Goal: Task Accomplishment & Management: Manage account settings

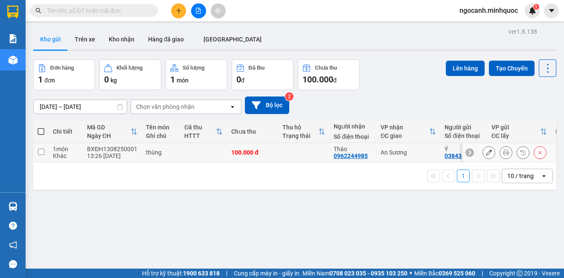
click at [43, 152] on input "checkbox" at bounding box center [41, 152] width 6 height 6
checkbox input "true"
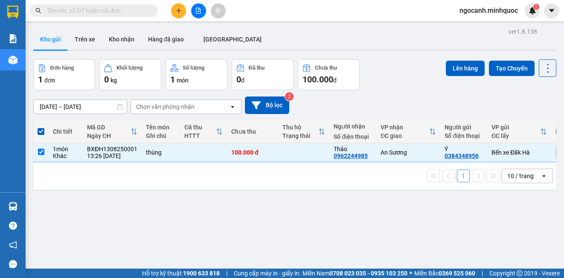
click at [461, 59] on div "Lên hàng Tạo Chuyến" at bounding box center [501, 68] width 111 height 18
click at [456, 62] on button "Lên hàng" at bounding box center [465, 68] width 39 height 15
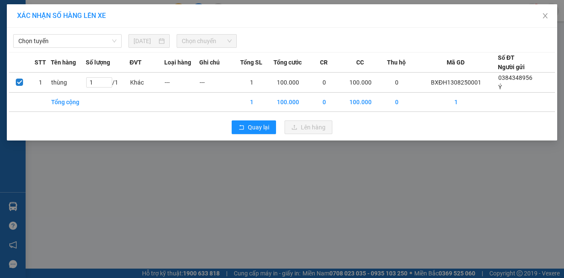
click at [103, 49] on div "Chọn tuyến [DATE] Chọn chuyến STT Tên hàng Số lượng ĐVT Loại hàng Ghi chú Tổng …" at bounding box center [282, 84] width 551 height 113
click at [87, 41] on span "Chọn tuyến" at bounding box center [67, 41] width 98 height 13
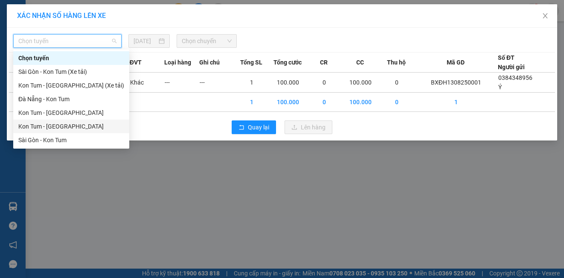
click at [59, 127] on div "Kon Tum - [GEOGRAPHIC_DATA]" at bounding box center [71, 126] width 106 height 9
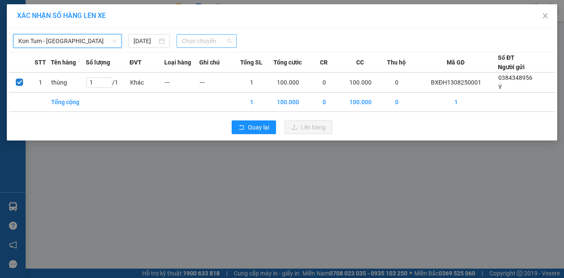
click at [207, 42] on span "Chọn chuyến" at bounding box center [207, 41] width 50 height 13
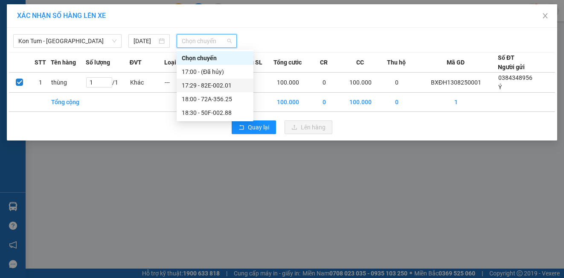
click at [206, 84] on div "17:29 - 82E-002.01" at bounding box center [215, 85] width 67 height 9
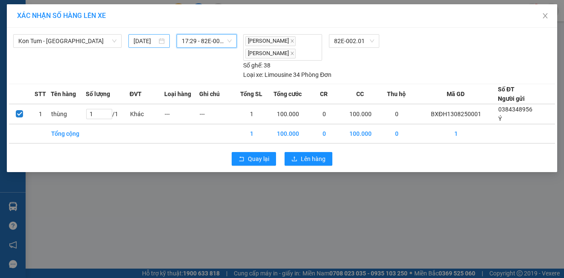
click at [145, 41] on input "[DATE]" at bounding box center [145, 40] width 23 height 9
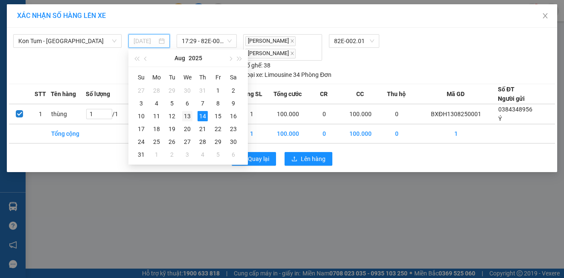
click at [187, 112] on div "13" at bounding box center [187, 116] width 10 height 10
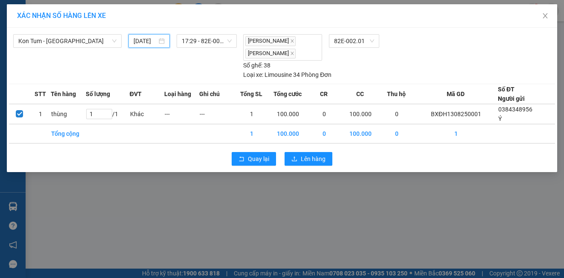
type input "[DATE]"
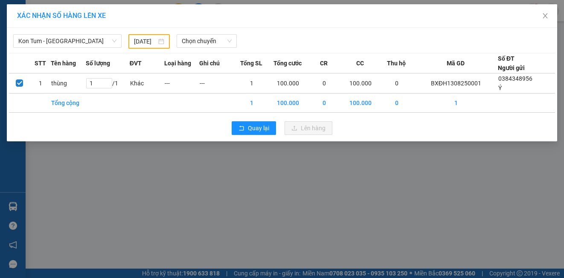
click at [299, 156] on div "XÁC NHẬN SỐ HÀNG LÊN XE Kon Tum - [GEOGRAPHIC_DATA] [DATE] Chọn chuyến STT Tên …" at bounding box center [282, 139] width 564 height 278
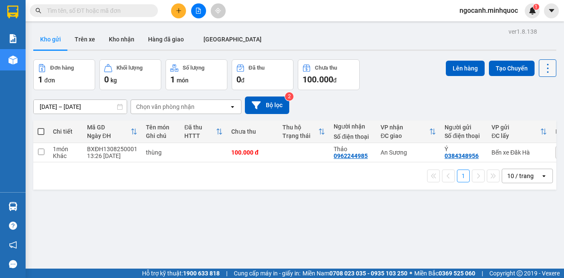
click at [544, 70] on icon at bounding box center [548, 68] width 12 height 12
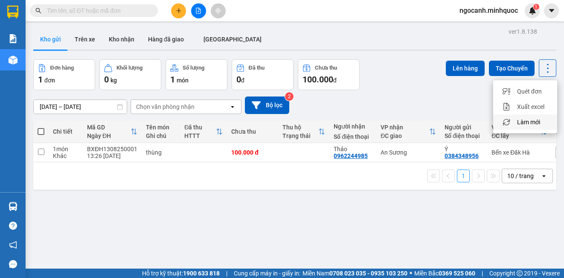
click at [514, 117] on li "Làm mới" at bounding box center [526, 121] width 64 height 15
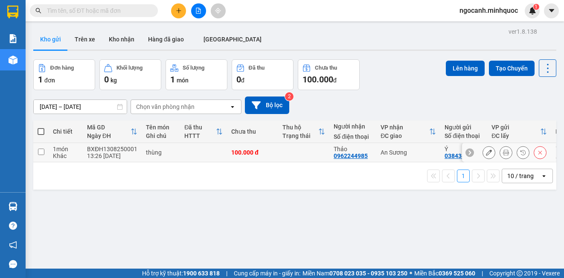
click at [46, 149] on td at bounding box center [40, 152] width 15 height 19
checkbox input "true"
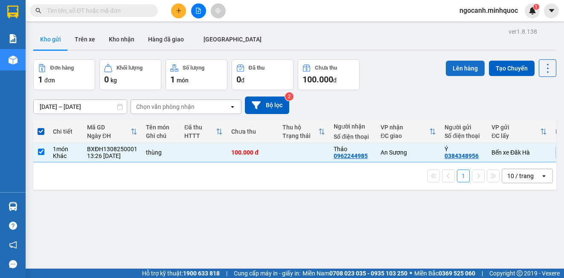
click at [470, 69] on button "Lên hàng" at bounding box center [465, 68] width 39 height 15
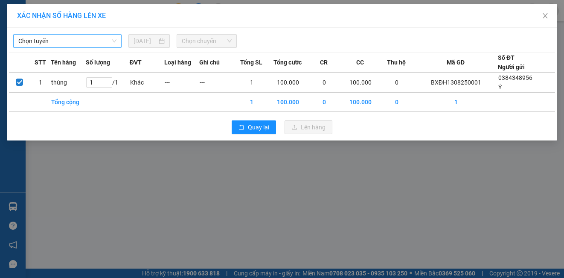
click at [102, 42] on span "Chọn tuyến" at bounding box center [67, 41] width 98 height 13
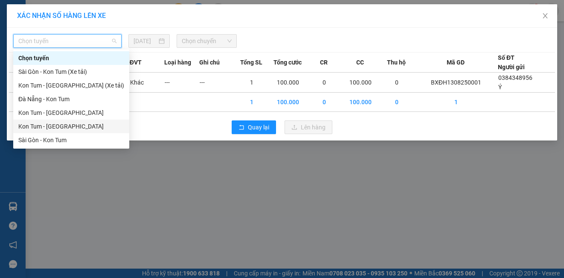
click at [63, 123] on div "Kon Tum - [GEOGRAPHIC_DATA]" at bounding box center [71, 126] width 106 height 9
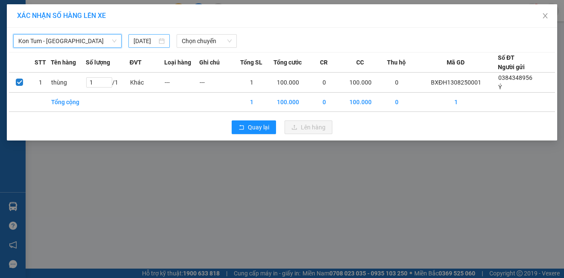
click at [142, 40] on input "[DATE]" at bounding box center [145, 40] width 23 height 9
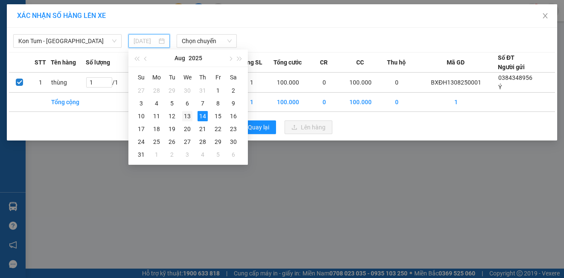
click at [184, 114] on div "13" at bounding box center [187, 116] width 10 height 10
type input "[DATE]"
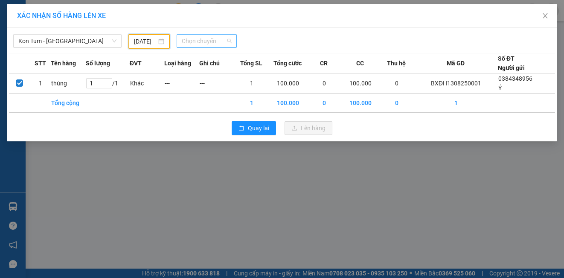
click at [193, 38] on span "Chọn chuyến" at bounding box center [207, 41] width 50 height 13
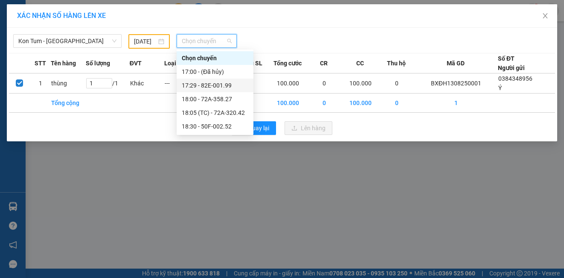
click at [211, 85] on div "17:29 - 82E-001.99" at bounding box center [215, 85] width 67 height 9
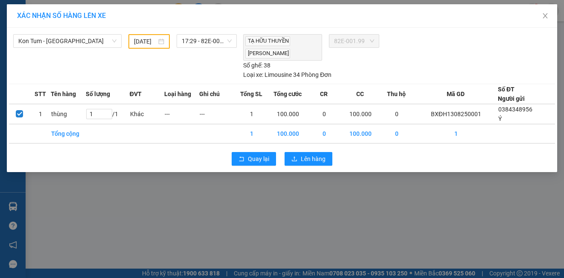
click at [48, 205] on div "XÁC NHẬN SỐ HÀNG LÊN XE Kon Tum - [GEOGRAPHIC_DATA] [DATE] 17:29 - 82E-001.99 T…" at bounding box center [282, 139] width 564 height 278
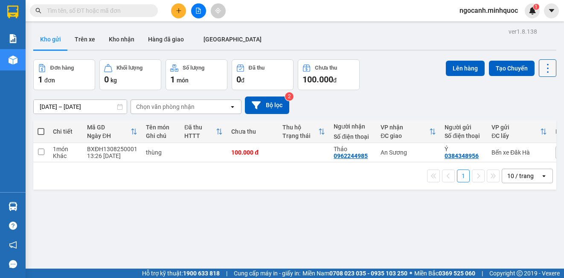
click at [539, 63] on button at bounding box center [548, 68] width 18 height 18
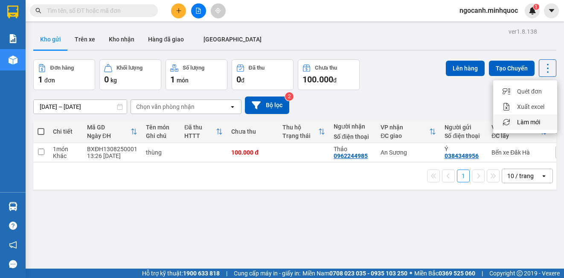
click at [520, 120] on span "Làm mới" at bounding box center [528, 122] width 23 height 9
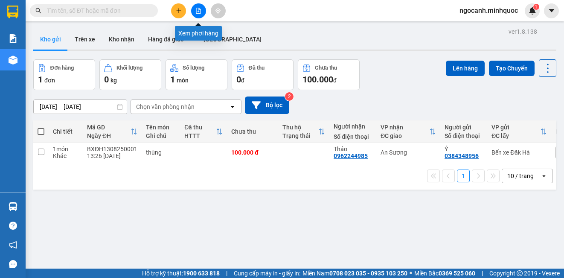
click at [198, 14] on button at bounding box center [198, 10] width 15 height 15
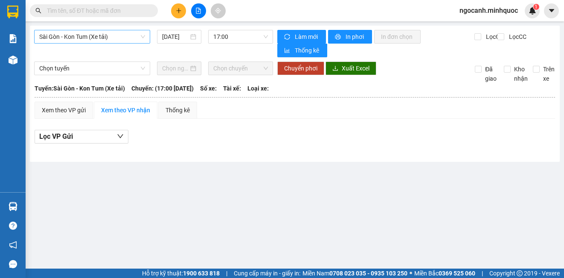
click at [84, 35] on span "Sài Gòn - Kon Tum (Xe tải)" at bounding box center [92, 36] width 106 height 13
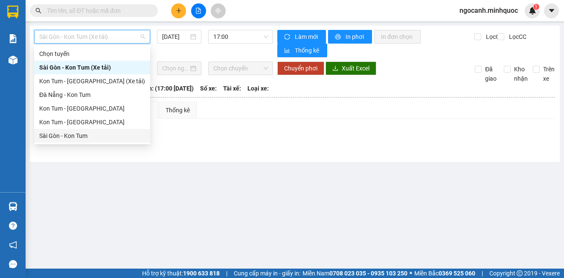
click at [79, 132] on div "Sài Gòn - Kon Tum" at bounding box center [92, 135] width 106 height 9
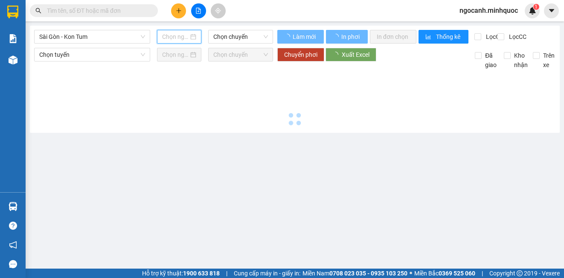
click at [180, 37] on input at bounding box center [175, 36] width 26 height 9
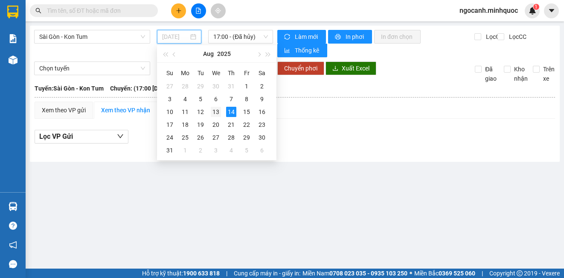
click at [216, 112] on div "13" at bounding box center [216, 112] width 10 height 10
type input "[DATE]"
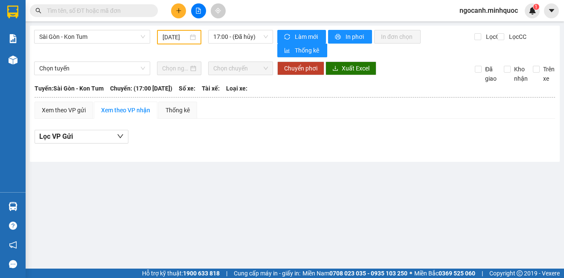
click at [244, 47] on div "[GEOGRAPHIC_DATA] - Kon Tum [DATE] 17:00 - (Đã hủy)" at bounding box center [153, 43] width 239 height 27
click at [243, 41] on span "17:00 - (Đã hủy)" at bounding box center [240, 36] width 55 height 13
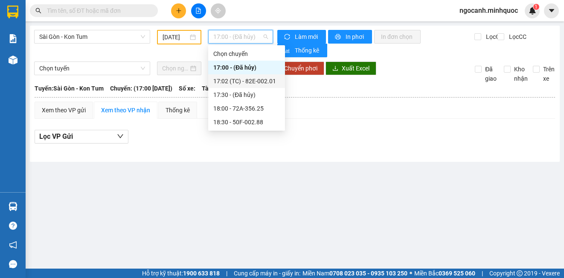
click at [241, 77] on div "17:02 (TC) - 82E-002.01" at bounding box center [246, 80] width 67 height 9
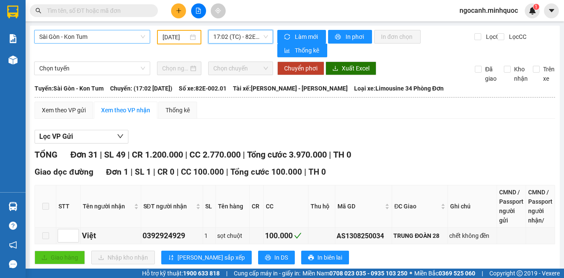
click at [119, 32] on span "Sài Gòn - Kon Tum" at bounding box center [92, 36] width 106 height 13
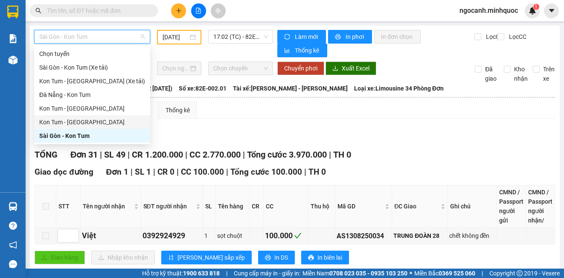
click at [82, 120] on div "Kon Tum - [GEOGRAPHIC_DATA]" at bounding box center [92, 121] width 106 height 9
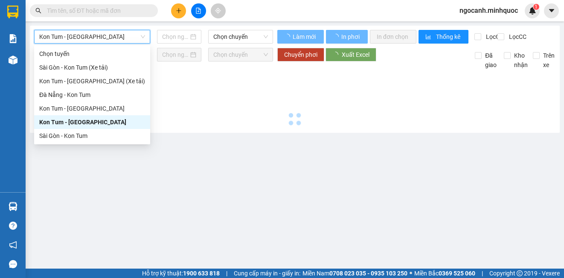
type input "[DATE]"
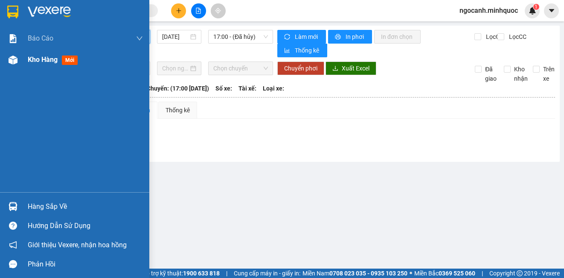
click at [17, 61] on img at bounding box center [13, 60] width 9 height 9
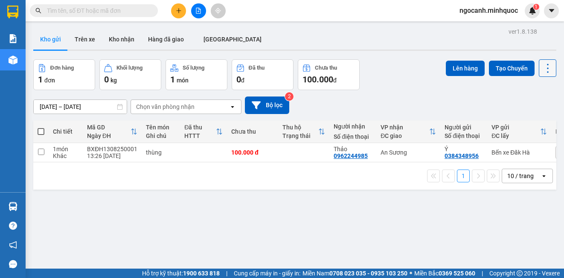
click at [547, 73] on button at bounding box center [548, 68] width 18 height 18
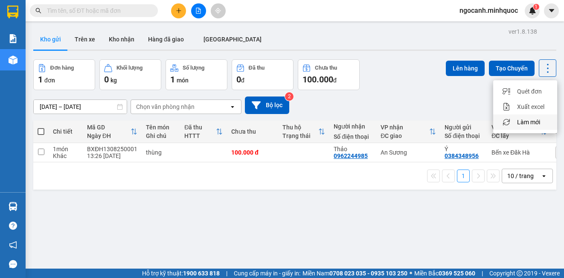
click at [517, 120] on span "Làm mới" at bounding box center [528, 122] width 23 height 9
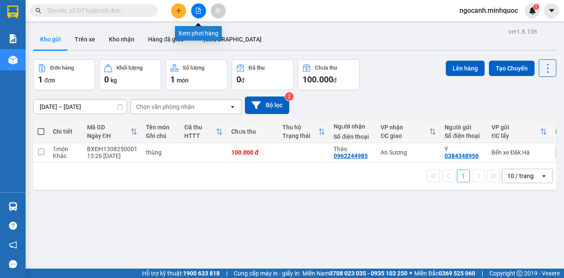
click at [201, 15] on button at bounding box center [198, 10] width 15 height 15
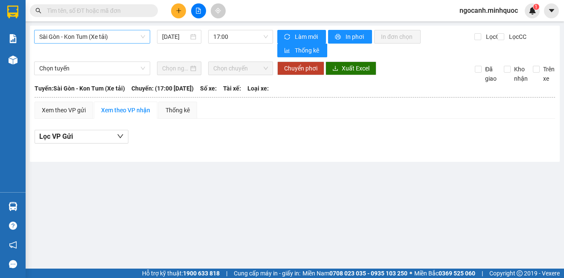
click at [128, 35] on span "Sài Gòn - Kon Tum (Xe tải)" at bounding box center [92, 36] width 106 height 13
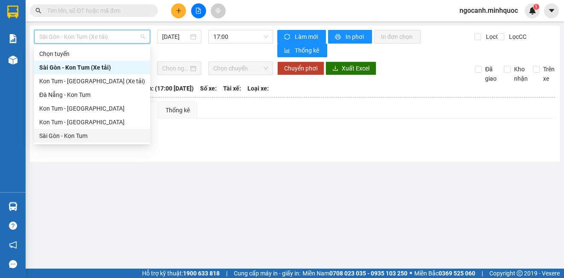
click at [90, 132] on div "Sài Gòn - Kon Tum" at bounding box center [92, 135] width 106 height 9
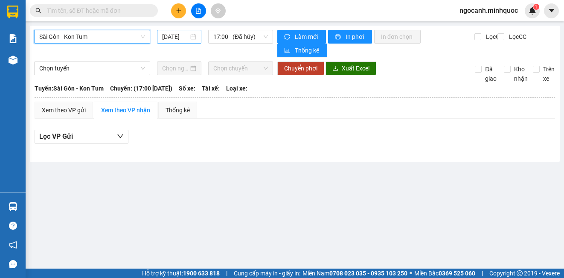
click at [176, 38] on input "[DATE]" at bounding box center [175, 36] width 26 height 9
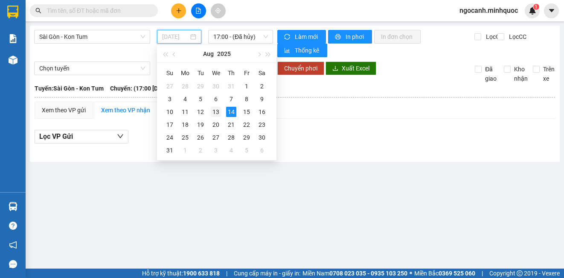
click at [217, 109] on div "13" at bounding box center [216, 112] width 10 height 10
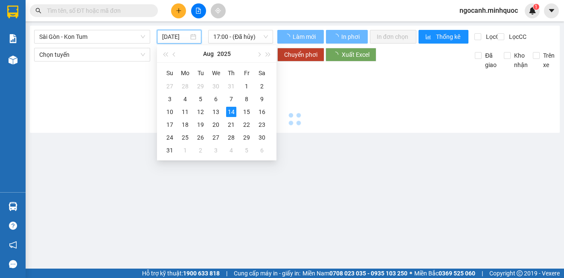
type input "[DATE]"
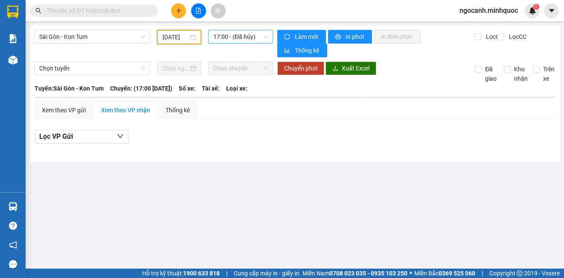
click at [246, 35] on span "17:00 - (Đã hủy)" at bounding box center [240, 36] width 55 height 13
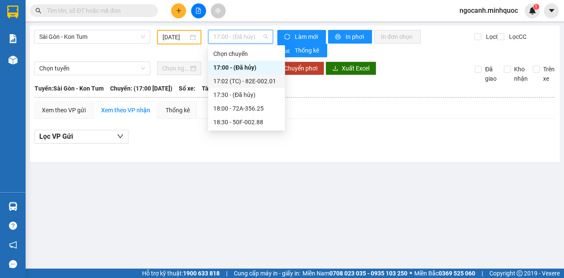
click at [249, 77] on div "17:02 (TC) - 82E-002.01" at bounding box center [246, 80] width 67 height 9
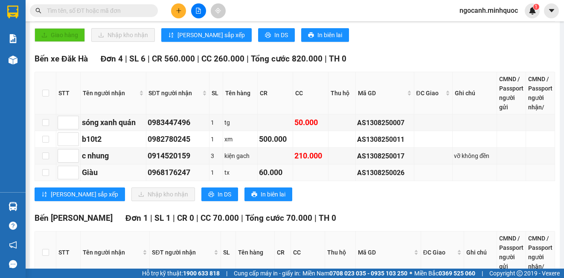
scroll to position [213, 0]
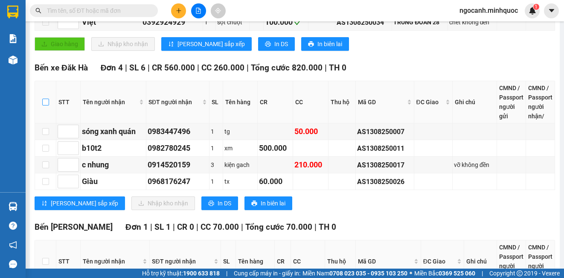
click at [44, 102] on input "checkbox" at bounding box center [45, 102] width 7 height 7
checkbox input "true"
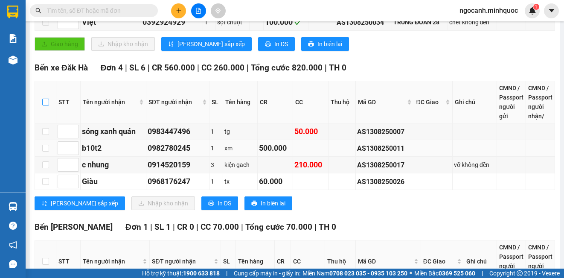
checkbox input "true"
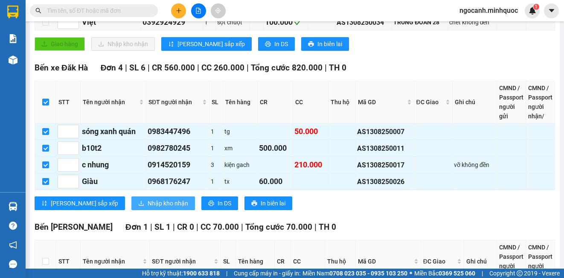
click at [148, 204] on span "Nhập kho nhận" at bounding box center [168, 203] width 41 height 9
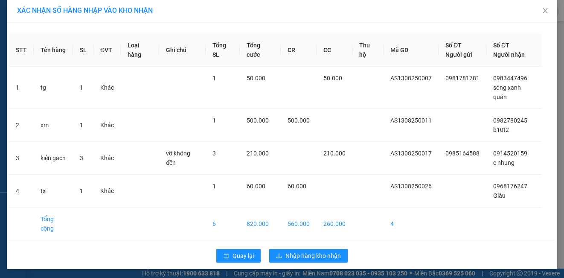
scroll to position [6, 0]
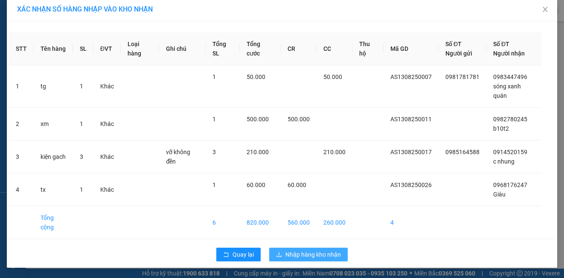
click at [312, 248] on button "Nhập hàng kho nhận" at bounding box center [308, 255] width 79 height 14
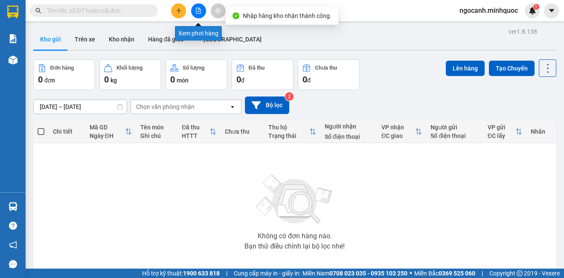
click at [196, 12] on icon "file-add" at bounding box center [199, 11] width 6 height 6
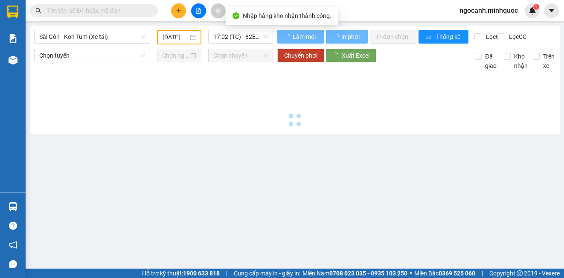
type input "[DATE]"
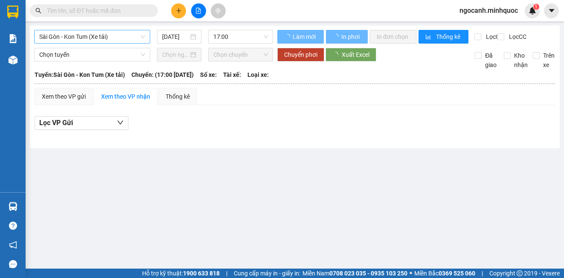
click at [76, 34] on span "Sài Gòn - Kon Tum (Xe tải)" at bounding box center [92, 36] width 106 height 13
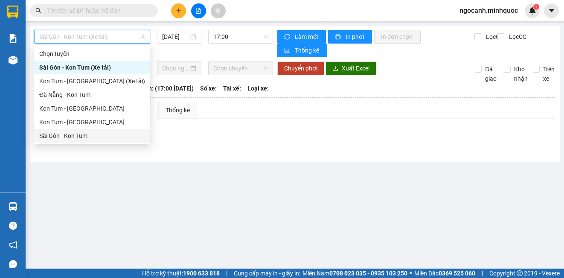
click at [57, 134] on div "Sài Gòn - Kon Tum" at bounding box center [92, 135] width 106 height 9
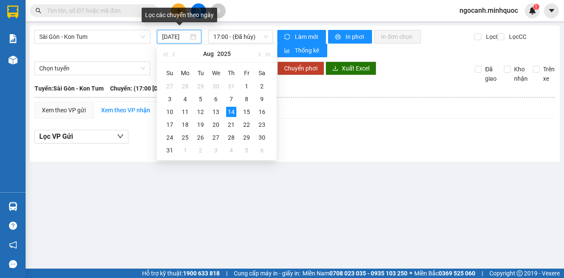
click at [181, 33] on input "[DATE]" at bounding box center [175, 36] width 26 height 9
click at [220, 105] on td "6" at bounding box center [215, 99] width 15 height 13
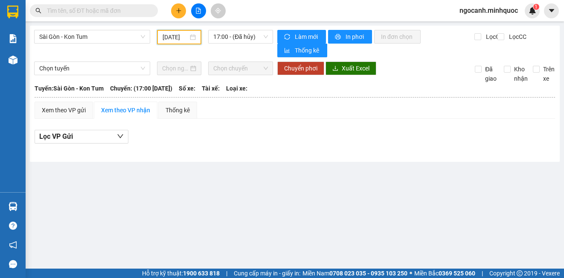
click at [188, 35] on input "[DATE]" at bounding box center [176, 36] width 26 height 9
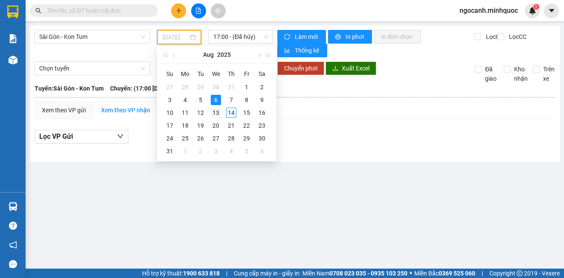
click at [211, 113] on div "13" at bounding box center [216, 113] width 10 height 10
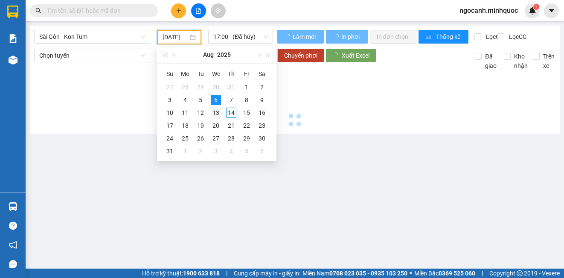
type input "[DATE]"
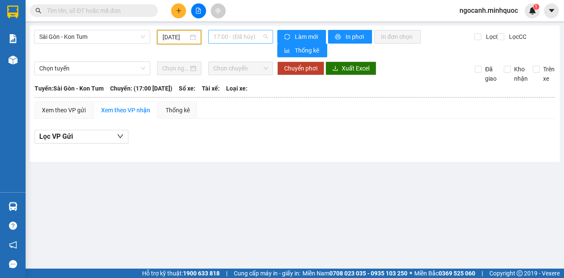
click at [223, 34] on span "17:00 - (Đã hủy)" at bounding box center [240, 36] width 55 height 13
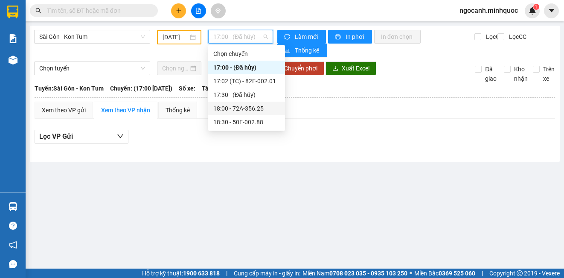
click at [237, 111] on div "18:00 - 72A-356.25" at bounding box center [246, 108] width 67 height 9
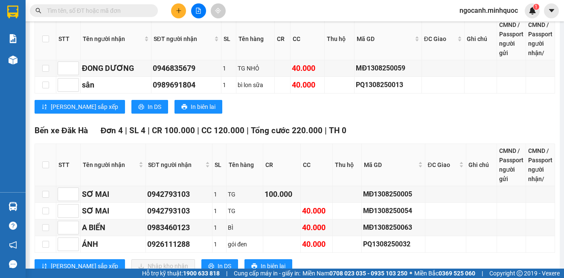
scroll to position [1238, 0]
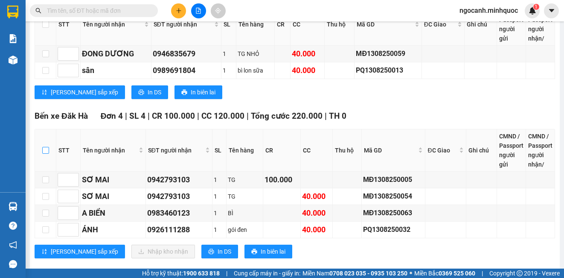
click at [42, 147] on input "checkbox" at bounding box center [45, 150] width 7 height 7
checkbox input "true"
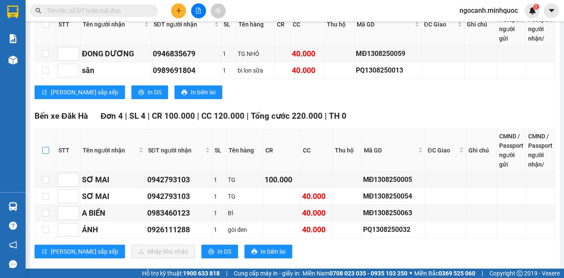
checkbox input "true"
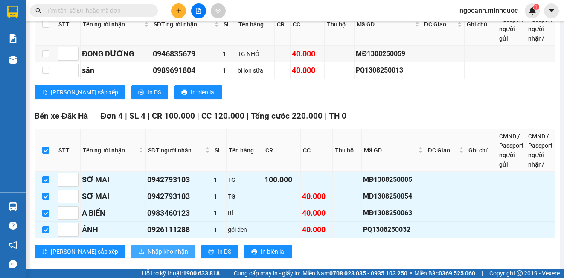
click at [148, 247] on span "Nhập kho nhận" at bounding box center [168, 251] width 41 height 9
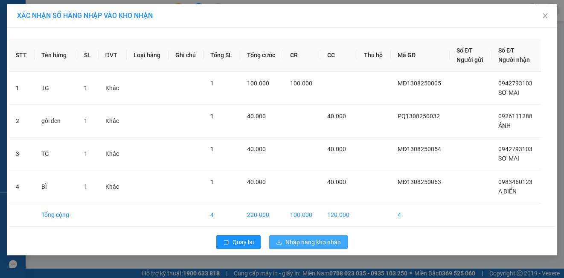
click at [315, 240] on span "Nhập hàng kho nhận" at bounding box center [314, 241] width 56 height 9
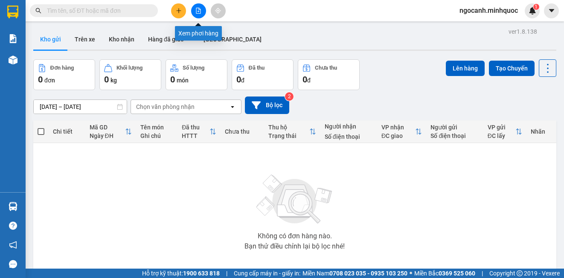
click at [192, 10] on button at bounding box center [198, 10] width 15 height 15
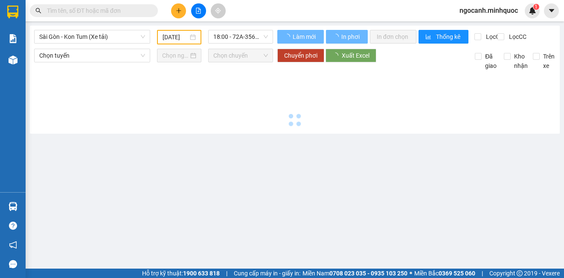
type input "[DATE]"
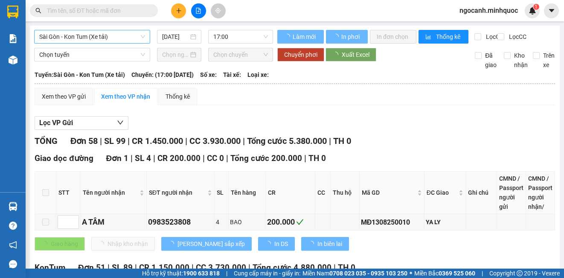
click at [76, 38] on span "Sài Gòn - Kon Tum (Xe tải)" at bounding box center [92, 36] width 106 height 13
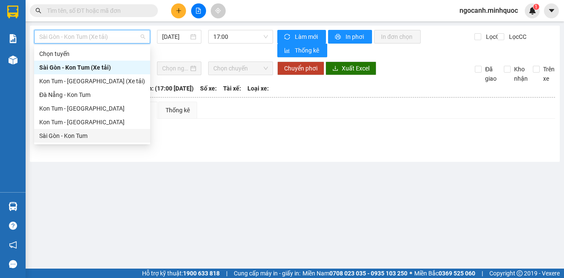
click at [84, 135] on div "Sài Gòn - Kon Tum" at bounding box center [92, 135] width 106 height 9
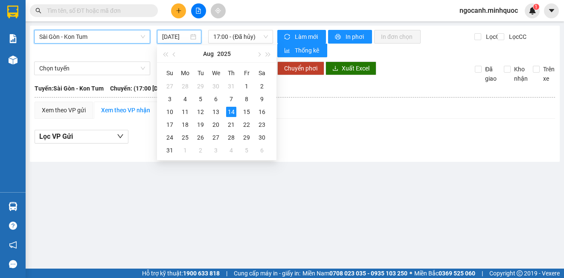
click at [176, 40] on input "[DATE]" at bounding box center [175, 36] width 26 height 9
click at [215, 112] on div "13" at bounding box center [216, 112] width 10 height 10
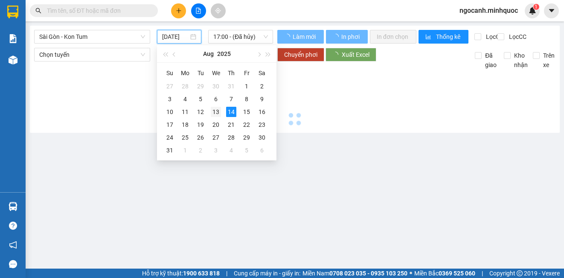
type input "[DATE]"
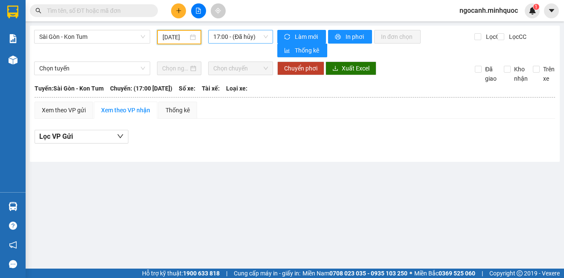
click at [228, 35] on span "17:00 - (Đã hủy)" at bounding box center [240, 36] width 55 height 13
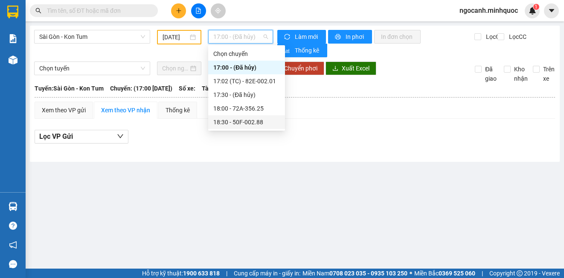
click at [251, 120] on div "18:30 - 50F-002.88" at bounding box center [246, 121] width 67 height 9
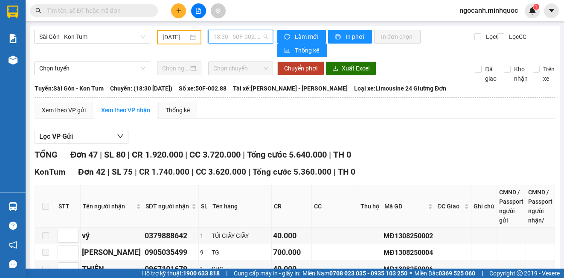
click at [254, 34] on span "18:30 - 50F-002.88" at bounding box center [240, 36] width 55 height 13
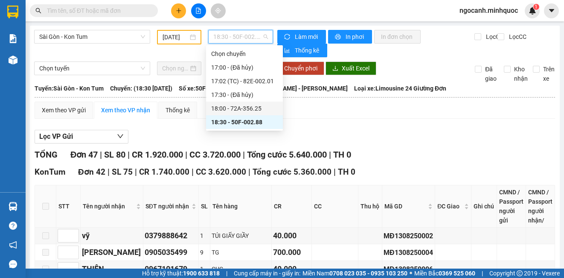
click at [261, 104] on div "18:00 - 72A-356.25" at bounding box center [244, 108] width 67 height 9
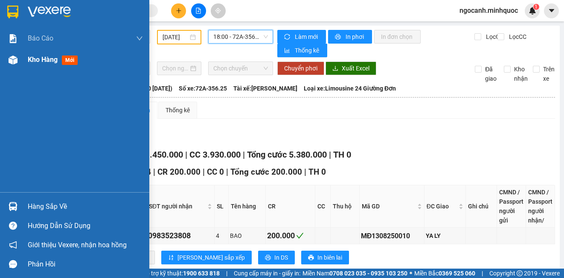
click at [15, 58] on img at bounding box center [13, 60] width 9 height 9
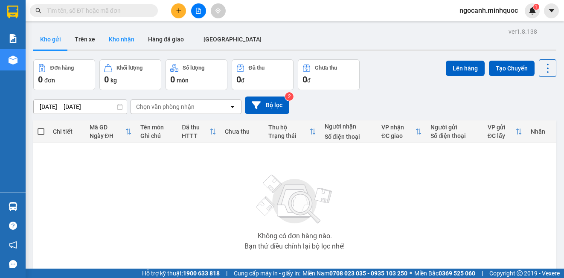
click at [127, 46] on button "Kho nhận" at bounding box center [121, 39] width 39 height 20
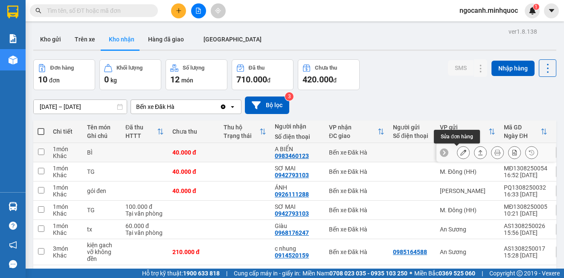
click at [461, 152] on icon at bounding box center [464, 152] width 6 height 6
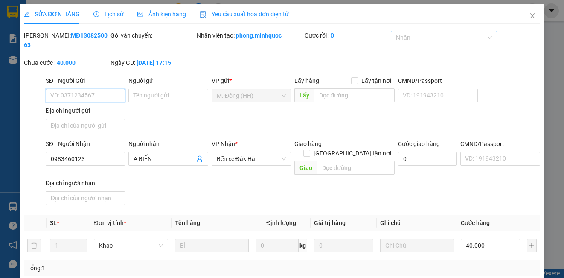
type input "0983460123"
type input "A BIỂN"
type input "40.000"
click at [470, 32] on div at bounding box center [440, 37] width 94 height 10
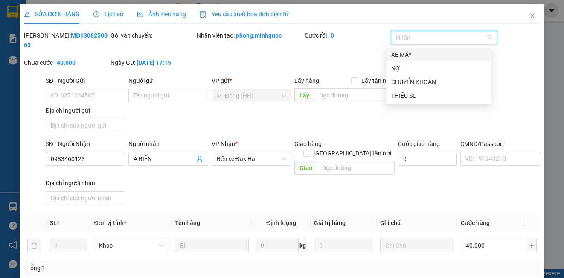
click at [471, 38] on div at bounding box center [440, 37] width 94 height 10
click at [444, 68] on div "NỢ" at bounding box center [439, 68] width 95 height 9
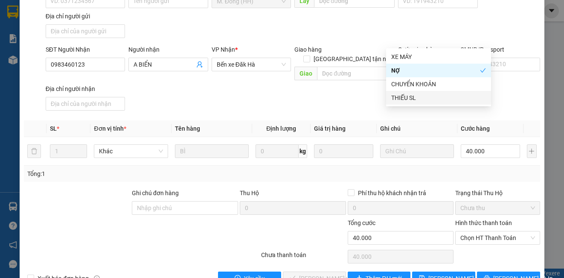
scroll to position [110, 0]
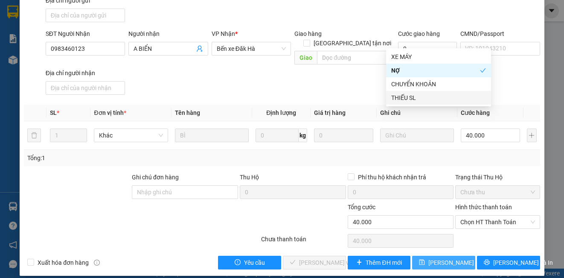
click at [444, 258] on span "[PERSON_NAME] thay đổi" at bounding box center [463, 262] width 68 height 9
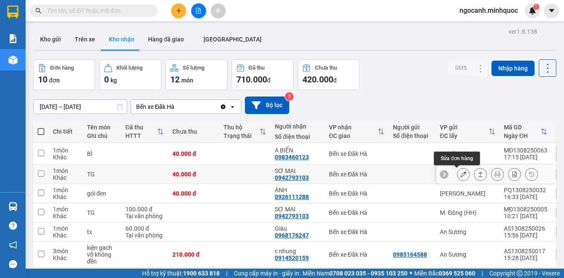
click at [461, 174] on icon at bounding box center [464, 174] width 6 height 6
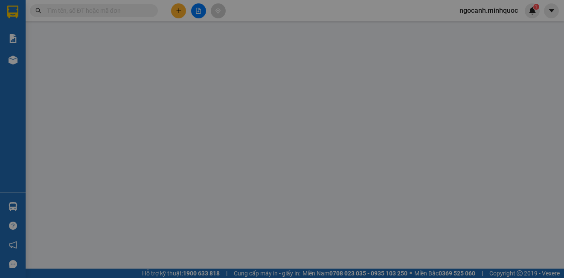
type input "0942793103"
type input "SƠ MAI"
type input "40.000"
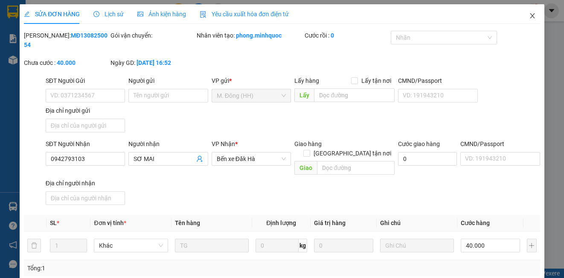
click at [530, 15] on icon "close" at bounding box center [532, 15] width 5 height 5
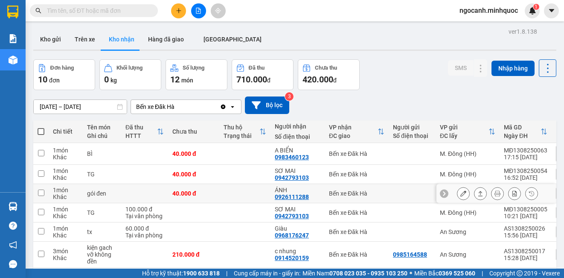
click at [479, 194] on icon at bounding box center [481, 193] width 5 height 5
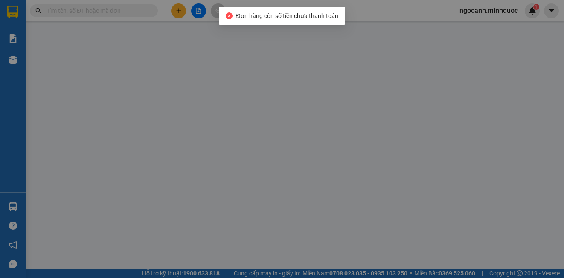
type input "0926111288"
type input "ÁNH"
type input "40.000"
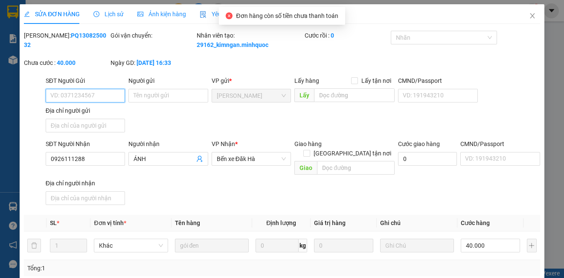
scroll to position [95, 0]
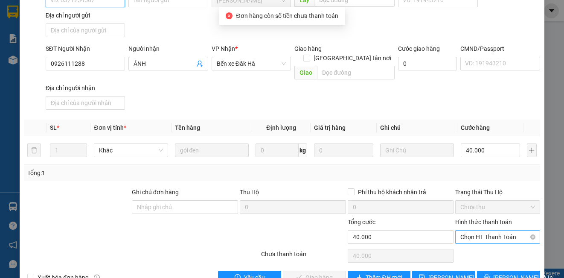
drag, startPoint x: 466, startPoint y: 235, endPoint x: 464, endPoint y: 240, distance: 5.2
click at [466, 235] on span "Chọn HT Thanh Toán" at bounding box center [498, 237] width 74 height 13
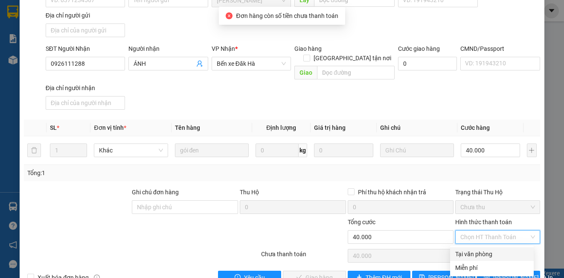
click at [465, 256] on div "Tại văn phòng" at bounding box center [492, 253] width 73 height 9
type input "0"
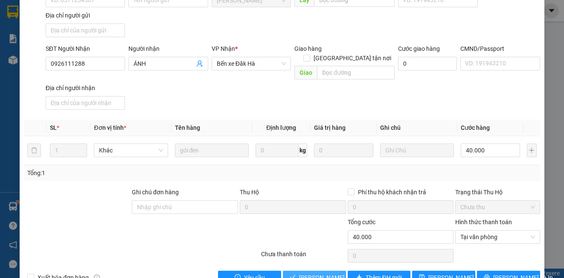
click at [330, 274] on span "[PERSON_NAME] và Giao hàng" at bounding box center [340, 277] width 82 height 9
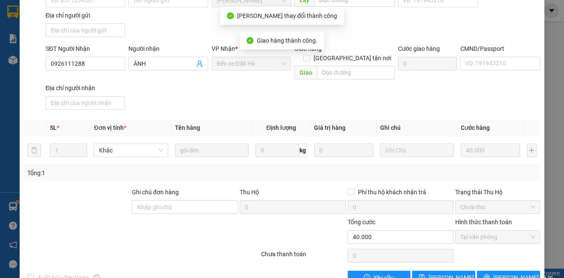
scroll to position [0, 0]
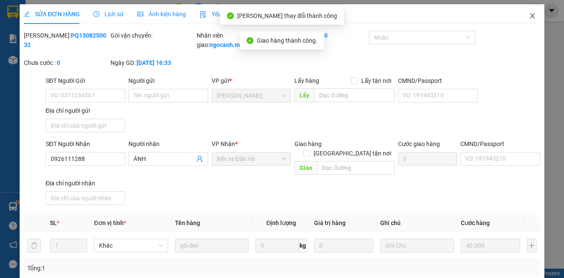
click at [529, 13] on icon "close" at bounding box center [532, 15] width 7 height 7
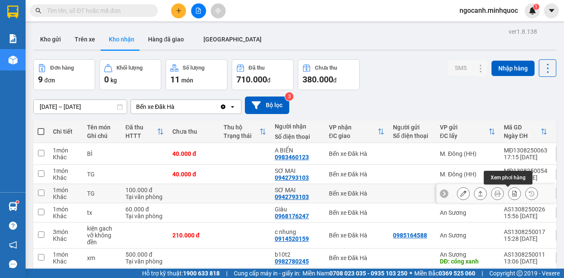
click at [475, 189] on button at bounding box center [481, 193] width 12 height 15
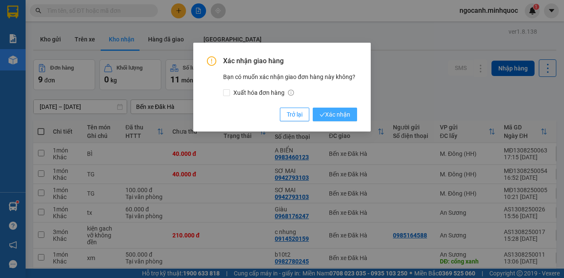
click at [338, 117] on span "Xác nhận" at bounding box center [335, 114] width 31 height 9
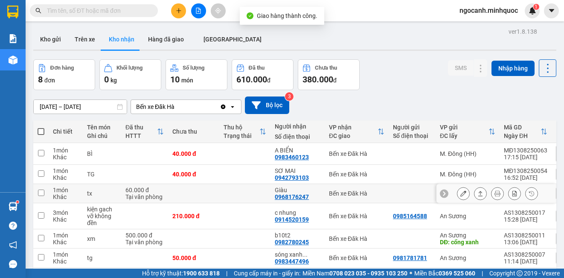
click at [479, 191] on icon at bounding box center [481, 193] width 5 height 5
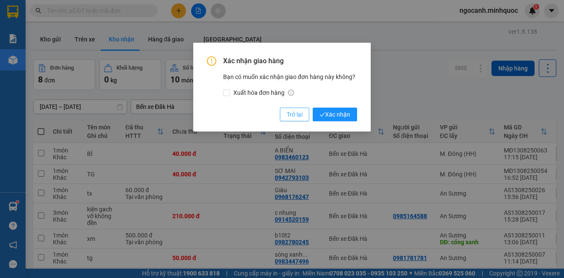
click at [301, 110] on span "Trở lại" at bounding box center [295, 114] width 16 height 9
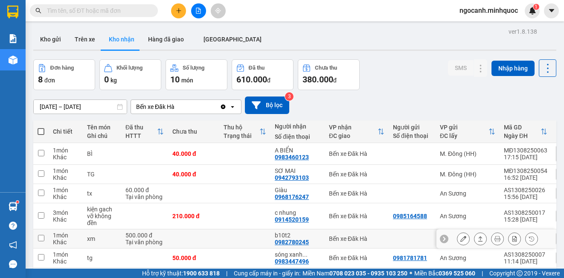
click at [478, 240] on icon at bounding box center [481, 239] width 6 height 6
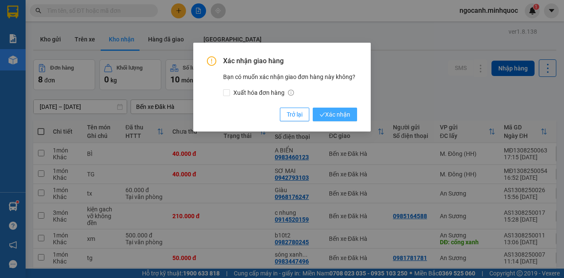
click at [330, 109] on button "Xác nhận" at bounding box center [335, 115] width 44 height 14
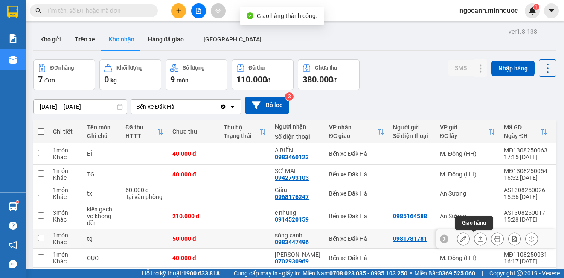
click at [477, 239] on button at bounding box center [481, 238] width 12 height 15
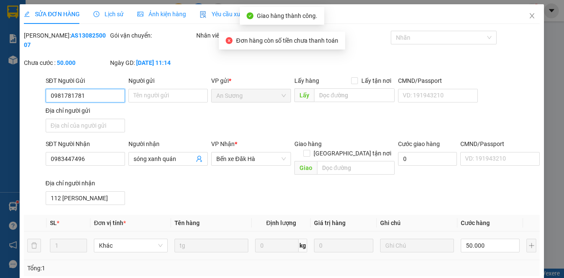
type input "0981781781"
type input "0983447496"
type input "sóng xanh quán"
type input "112 [PERSON_NAME]"
type input "50.000"
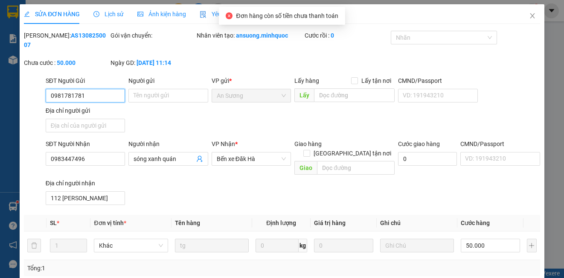
scroll to position [95, 0]
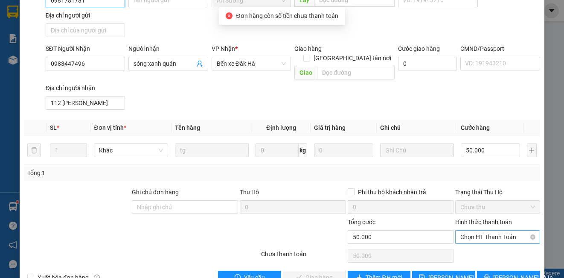
click at [478, 231] on span "Chọn HT Thanh Toán" at bounding box center [498, 237] width 74 height 13
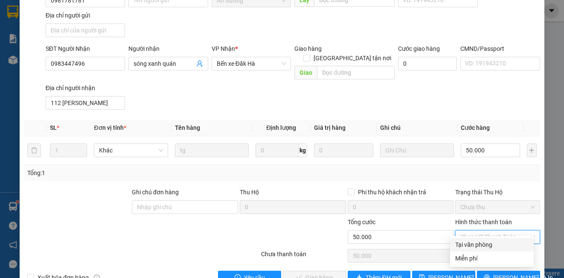
click at [467, 244] on div "Tại văn phòng" at bounding box center [492, 244] width 73 height 9
type input "0"
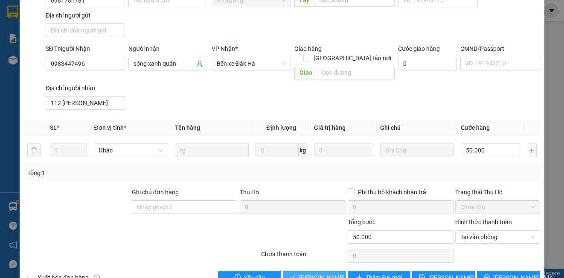
click at [305, 273] on span "[PERSON_NAME] và Giao hàng" at bounding box center [340, 277] width 82 height 9
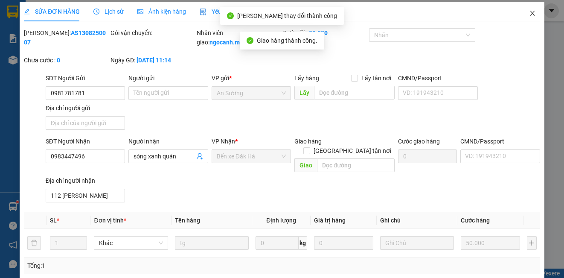
scroll to position [0, 0]
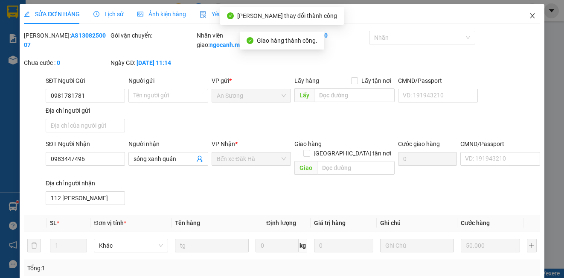
click at [530, 18] on icon "close" at bounding box center [532, 15] width 5 height 5
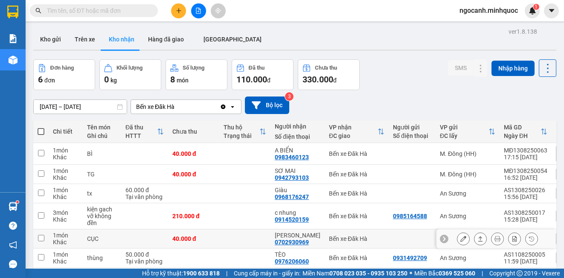
scroll to position [39, 0]
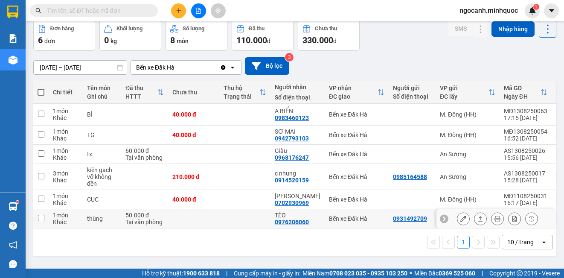
click at [478, 218] on icon at bounding box center [481, 219] width 6 height 6
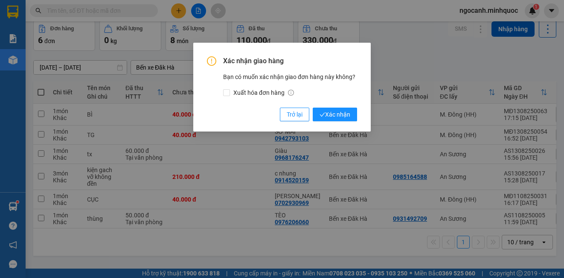
click at [355, 126] on div "Xác nhận giao hàng Bạn có muốn xác nhận giao đơn hàng này không? Xuất hóa đơn h…" at bounding box center [282, 87] width 178 height 89
click at [336, 109] on button "Xác nhận" at bounding box center [335, 115] width 44 height 14
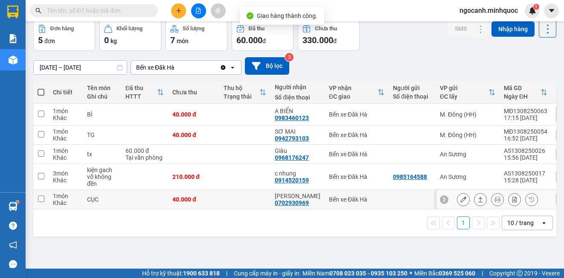
click at [460, 205] on div at bounding box center [463, 199] width 13 height 13
click at [458, 197] on button at bounding box center [464, 199] width 12 height 15
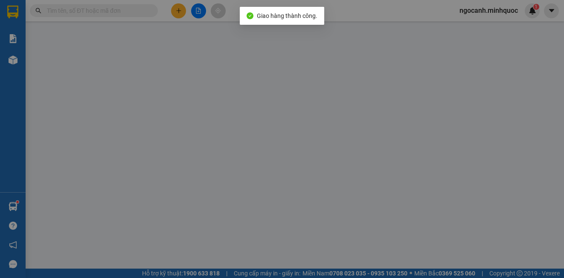
type input "0702930969"
type input "[PERSON_NAME]"
type input "40.000"
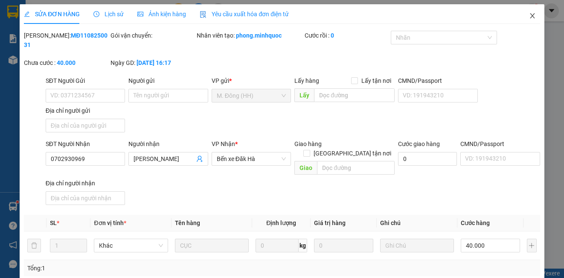
click at [529, 14] on icon "close" at bounding box center [532, 15] width 7 height 7
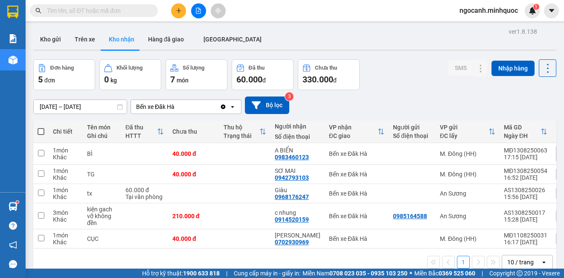
click at [79, 105] on input "[DATE] – [DATE]" at bounding box center [80, 107] width 93 height 14
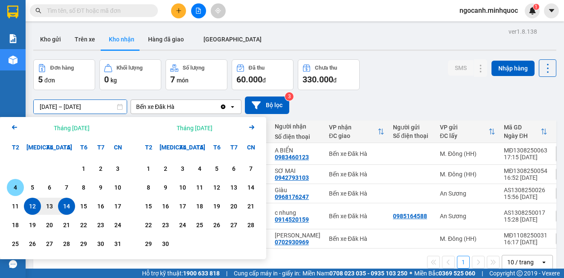
click at [16, 184] on div "4" at bounding box center [15, 187] width 12 height 10
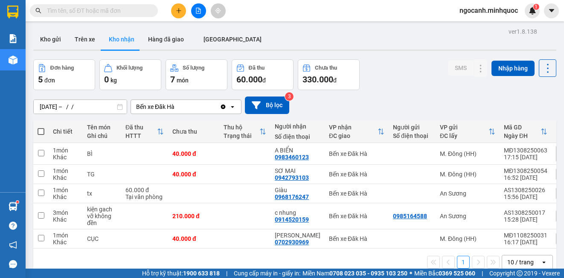
drag, startPoint x: 408, startPoint y: 83, endPoint x: 132, endPoint y: 131, distance: 279.8
click at [407, 83] on div "Đơn hàng 5 đơn Khối lượng 0 kg Số lượng 7 món Đã thu 60.000 đ Chưa thu 330.000 …" at bounding box center [294, 74] width 523 height 31
click at [95, 110] on input "[DATE] – / /" at bounding box center [80, 107] width 93 height 14
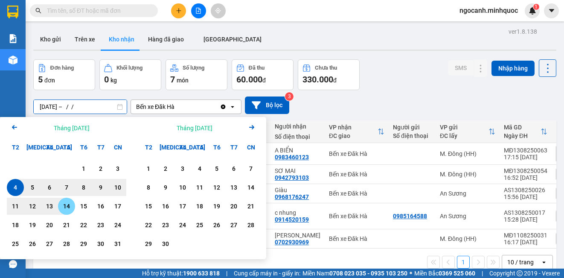
click at [71, 205] on div "14" at bounding box center [67, 206] width 12 height 10
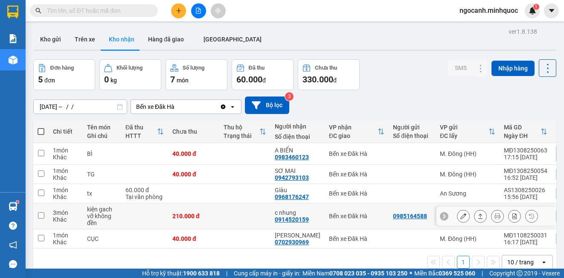
type input "[DATE] – [DATE]"
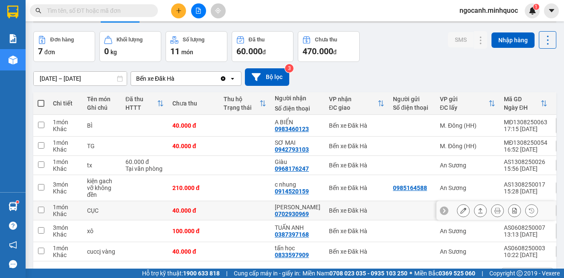
scroll to position [43, 0]
